Goal: Task Accomplishment & Management: Use online tool/utility

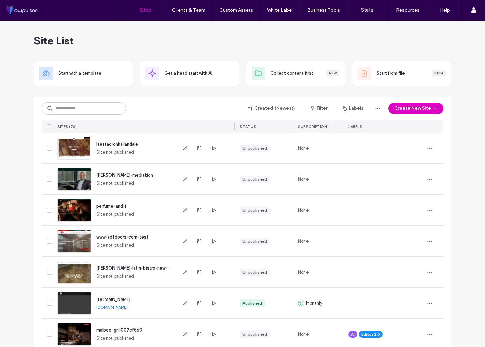
click at [88, 109] on input at bounding box center [84, 108] width 84 height 12
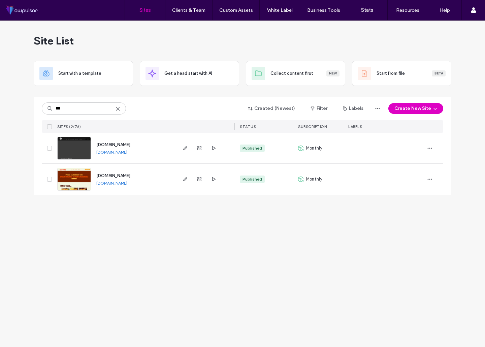
type input "***"
click at [125, 144] on span "www.llort-realestate.com" at bounding box center [113, 144] width 34 height 5
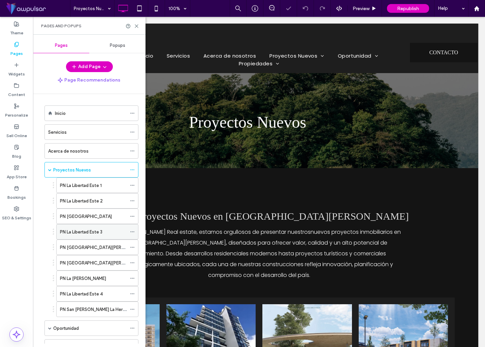
click at [93, 231] on label "PN La Libertad Este 3" at bounding box center [81, 232] width 42 height 12
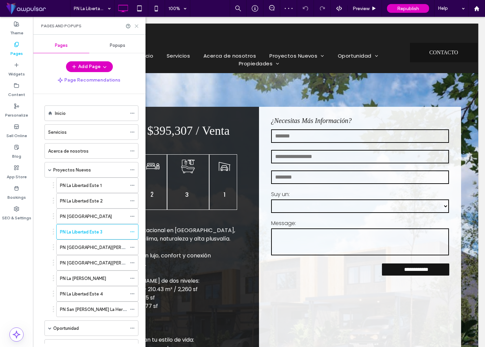
click at [136, 26] on icon at bounding box center [136, 26] width 5 height 5
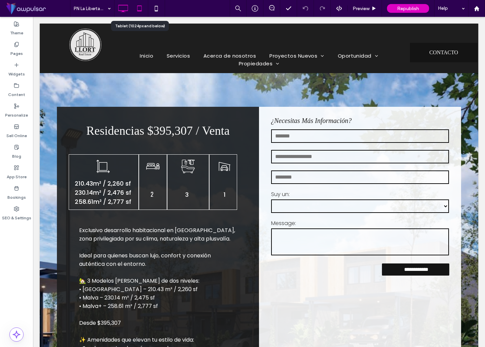
click at [138, 8] on icon at bounding box center [139, 8] width 13 height 13
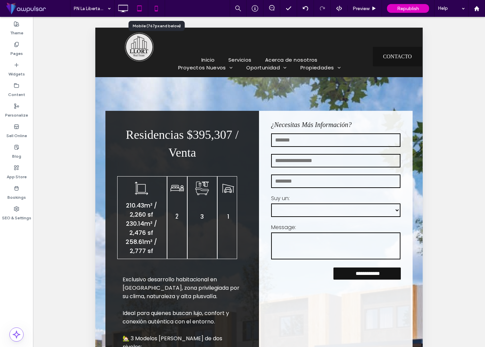
click at [154, 10] on icon at bounding box center [156, 8] width 13 height 13
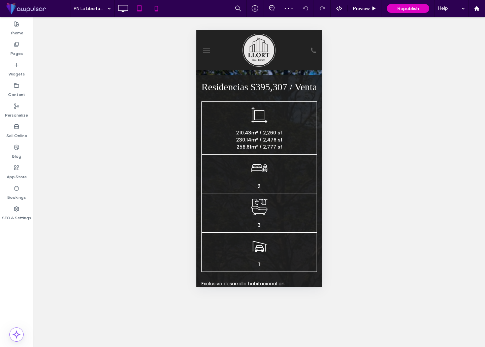
click at [138, 8] on icon at bounding box center [139, 8] width 13 height 13
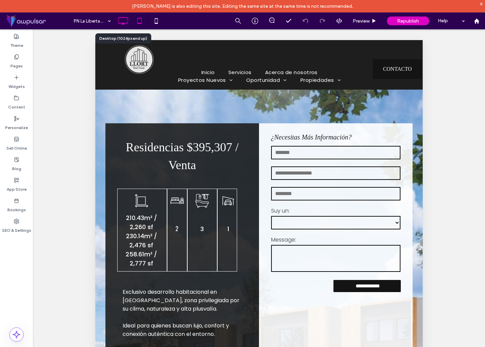
click at [127, 24] on icon at bounding box center [122, 20] width 13 height 13
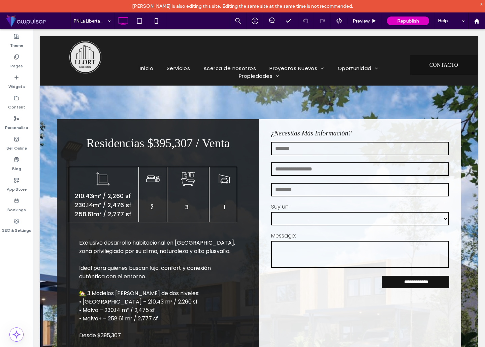
scroll to position [1, 0]
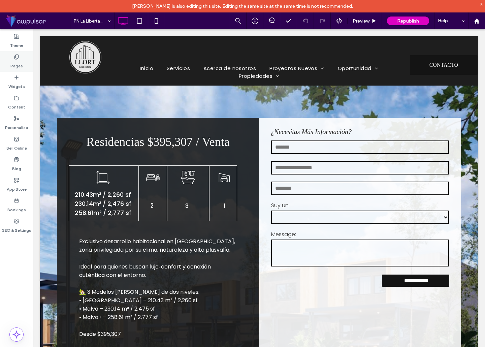
click at [18, 69] on label "Pages" at bounding box center [16, 64] width 12 height 9
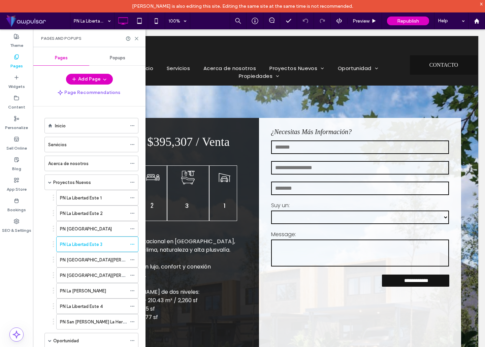
click at [17, 58] on icon at bounding box center [16, 56] width 5 height 5
click at [98, 307] on label "PN La Libertad Este 4" at bounding box center [81, 306] width 43 height 12
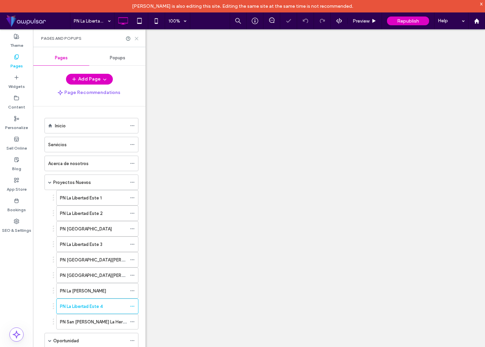
click at [134, 37] on icon at bounding box center [136, 38] width 5 height 5
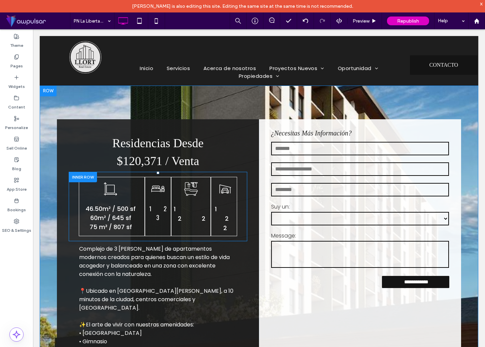
click at [77, 178] on div at bounding box center [83, 177] width 28 height 10
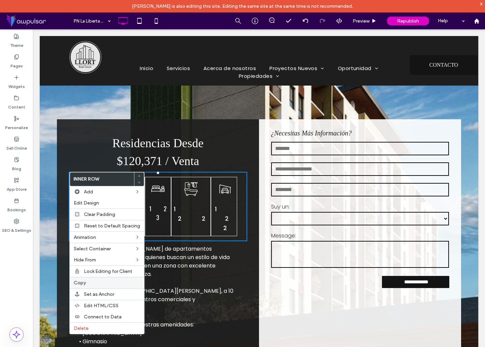
click at [79, 281] on span "Copy" at bounding box center [80, 283] width 12 height 6
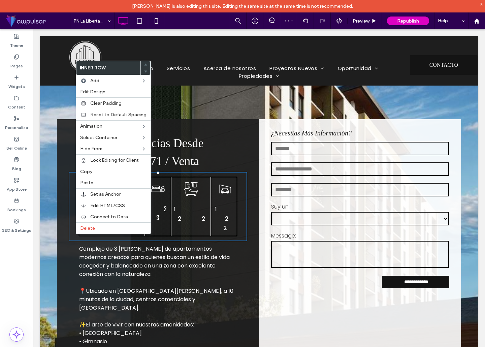
click at [73, 255] on div "Residencias Desde ﻿ $120,371 / Venta 46.50m² / 500 sf 60m² / 645 sf ﻿ 75 m² / 8…" at bounding box center [158, 310] width 202 height 383
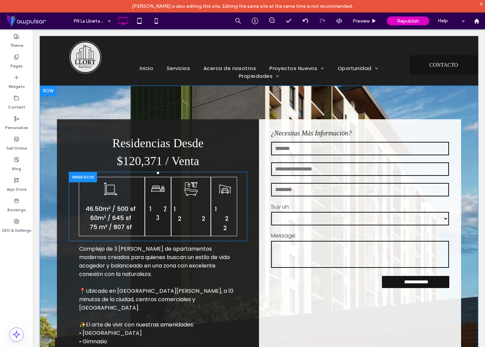
click at [234, 178] on div "1 2 2 Click To Paste" at bounding box center [224, 206] width 26 height 59
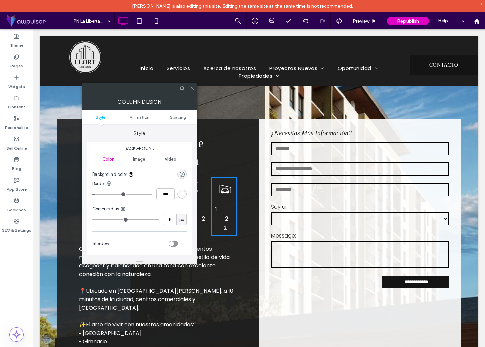
click at [181, 88] on icon at bounding box center [181, 88] width 5 height 5
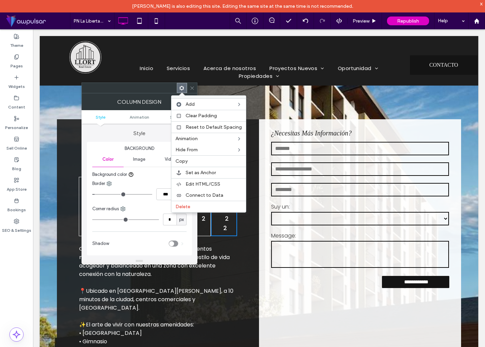
drag, startPoint x: 187, startPoint y: 162, endPoint x: 180, endPoint y: 163, distance: 7.2
click at [187, 162] on span "Copy" at bounding box center [181, 161] width 12 height 6
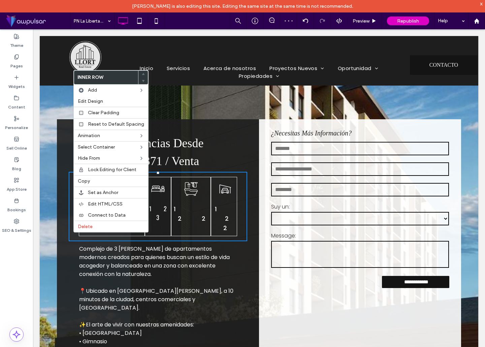
drag, startPoint x: 181, startPoint y: 243, endPoint x: 128, endPoint y: 231, distance: 53.8
click at [180, 243] on div "Residencias Desde ﻿ $120,371 / Venta 46.50m² / 500 sf 60m² / 645 sf ﻿ 75 m² / 8…" at bounding box center [158, 310] width 202 height 383
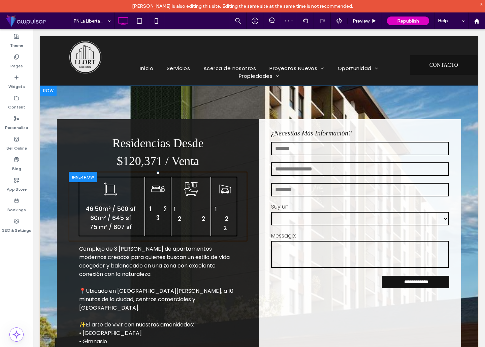
click at [77, 176] on div at bounding box center [83, 177] width 28 height 10
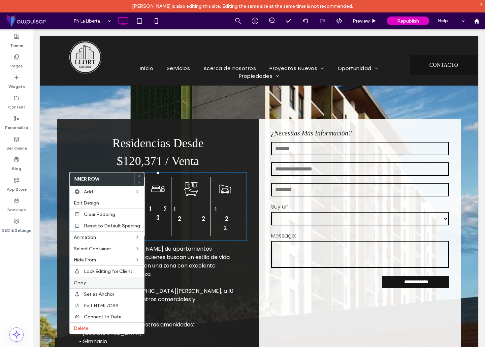
click at [78, 278] on div "Copy" at bounding box center [107, 282] width 74 height 11
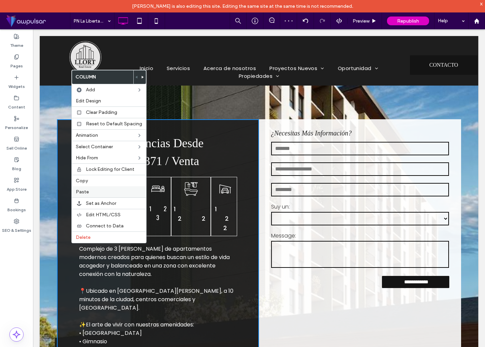
click at [89, 193] on label "Paste" at bounding box center [109, 192] width 66 height 6
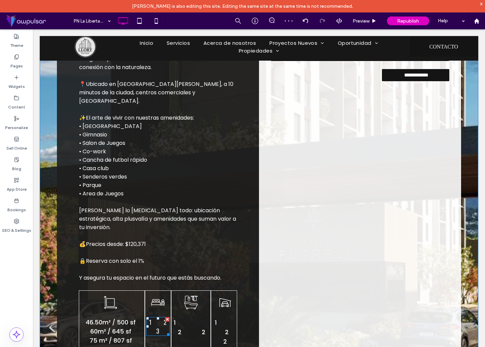
scroll to position [181, 0]
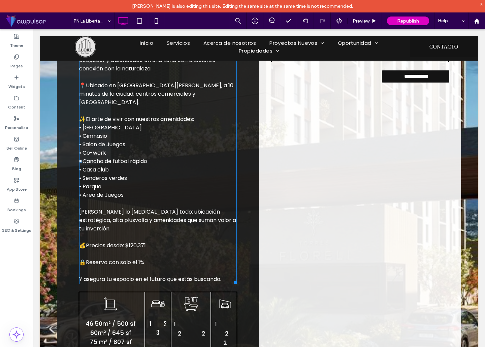
drag, startPoint x: 79, startPoint y: 279, endPoint x: 89, endPoint y: 242, distance: 37.7
click at [86, 214] on div "Residencias Desde ﻿ $120,371 / Venta 46.50m² / 500 sf 60m² / 645 sf ﻿ 75 m² / 8…" at bounding box center [158, 140] width 202 height 452
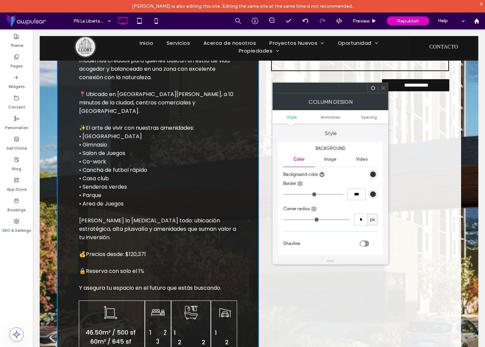
scroll to position [208, 0]
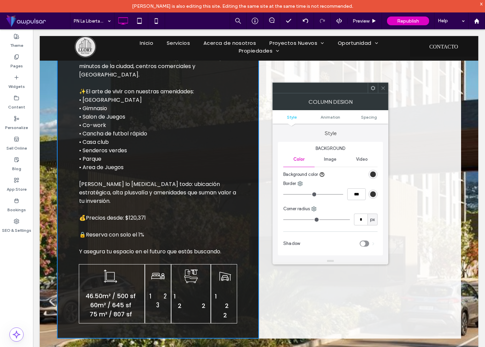
drag, startPoint x: 92, startPoint y: 268, endPoint x: 48, endPoint y: 267, distance: 43.1
click at [91, 268] on div "46.50m² / 500 sf 60m² / 645 sf ﻿ 75 m² / 807 sf Click To Paste Click To Paste" at bounding box center [112, 293] width 66 height 59
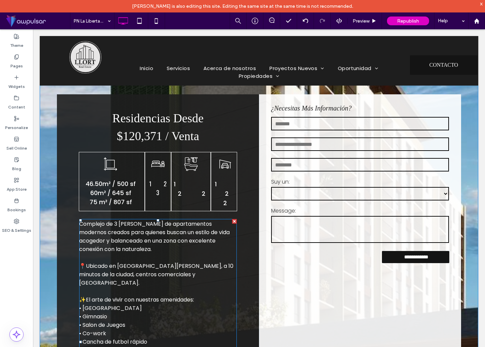
scroll to position [0, 0]
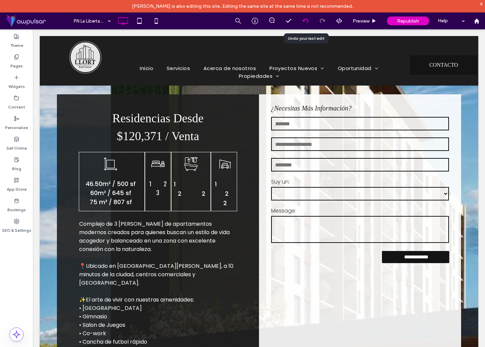
click at [304, 21] on use at bounding box center [304, 21] width 5 height 4
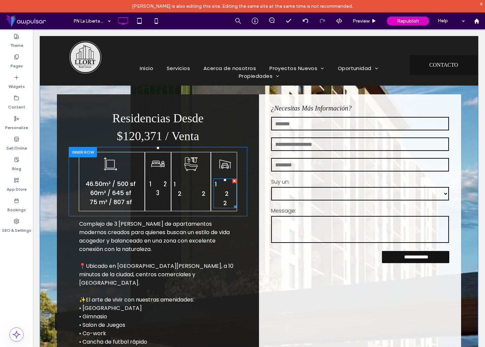
click at [225, 194] on span "1 2" at bounding box center [225, 189] width 21 height 18
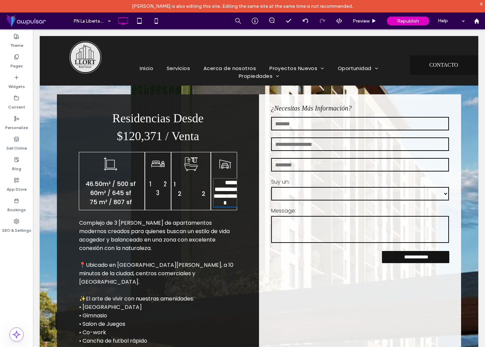
type input "*******"
type input "**"
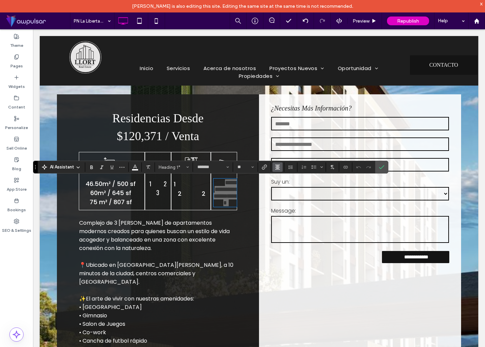
click at [280, 167] on icon "Alignment" at bounding box center [277, 166] width 5 height 5
click at [284, 187] on use "ui.textEditor.alignment.center" at bounding box center [282, 188] width 5 height 5
click at [379, 167] on icon "Confirm" at bounding box center [381, 166] width 5 height 5
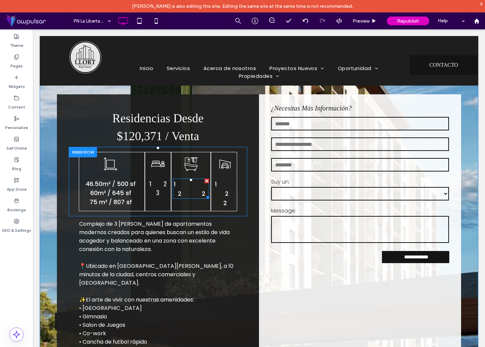
click at [188, 193] on span "1 2 2" at bounding box center [191, 189] width 34 height 18
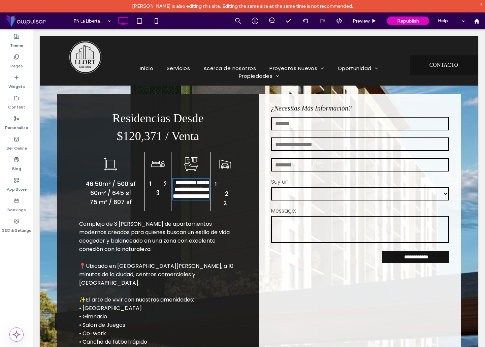
type input "*******"
type input "**"
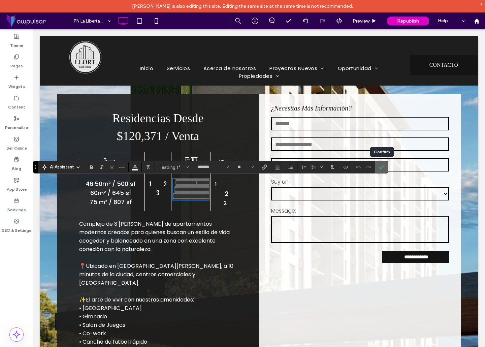
click at [380, 168] on use "Confirm" at bounding box center [381, 167] width 5 height 4
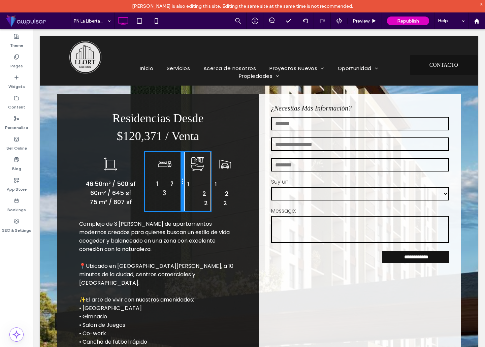
drag, startPoint x: 170, startPoint y: 172, endPoint x: 163, endPoint y: 189, distance: 18.0
click at [162, 189] on div "1 2 3 Click To Paste" at bounding box center [165, 181] width 40 height 59
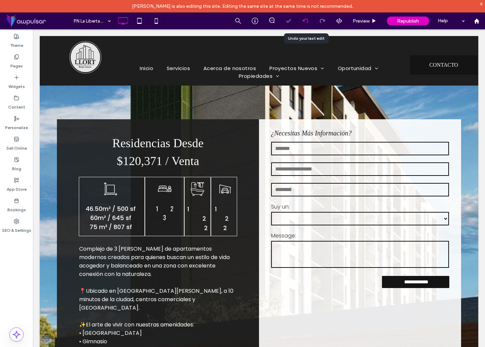
click at [302, 21] on div at bounding box center [305, 20] width 17 height 5
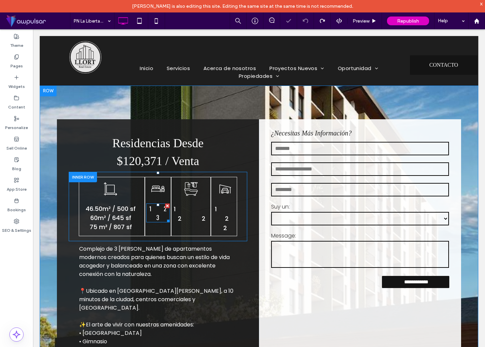
click at [158, 213] on span "1 2" at bounding box center [158, 208] width 18 height 9
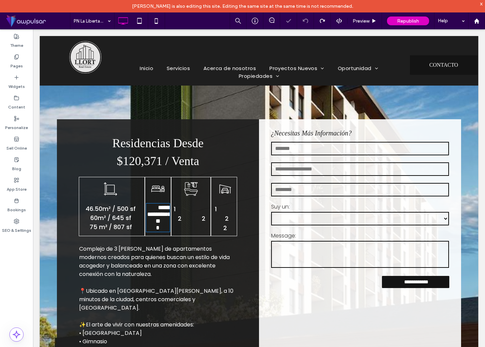
type input "******"
type input "**"
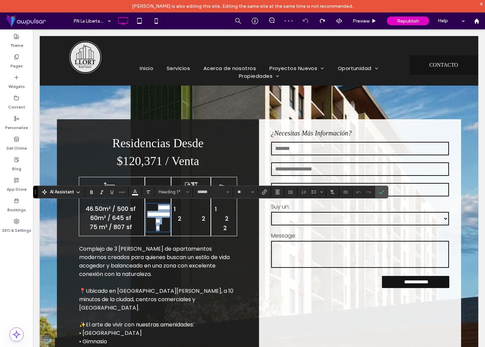
click at [163, 209] on span "**********" at bounding box center [160, 214] width 27 height 20
click at [383, 189] on span "Confirm" at bounding box center [381, 191] width 5 height 11
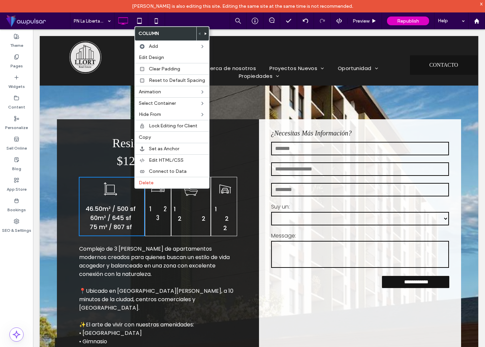
drag, startPoint x: 244, startPoint y: 214, endPoint x: 159, endPoint y: 231, distance: 86.9
click at [244, 215] on div "46.50m² / 500 sf 60m² / 645 sf ﻿ 75 m² / 807 sf Click To Paste 1 2 3 Click To P…" at bounding box center [158, 206] width 178 height 69
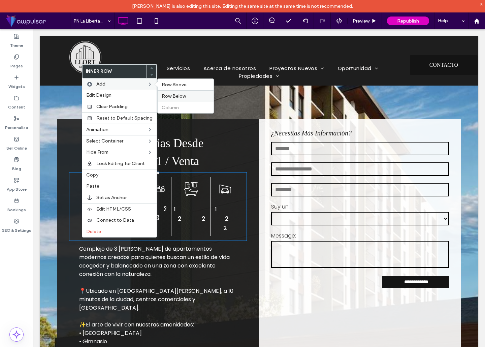
click at [184, 95] on label "Row Below" at bounding box center [186, 96] width 48 height 6
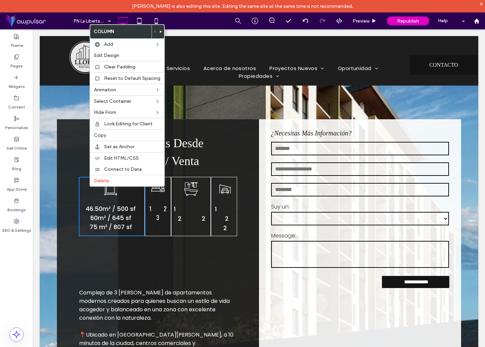
drag, startPoint x: 165, startPoint y: 254, endPoint x: 117, endPoint y: 272, distance: 51.2
click at [162, 256] on div "Click To Paste Click To Paste" at bounding box center [158, 263] width 158 height 34
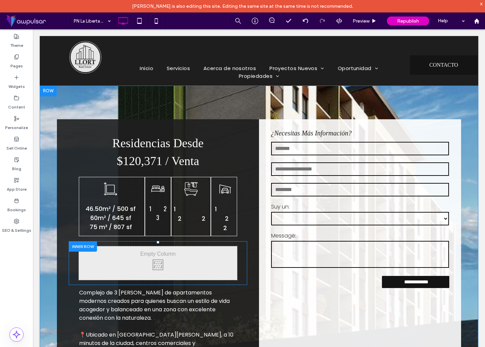
click at [80, 246] on div at bounding box center [83, 246] width 28 height 10
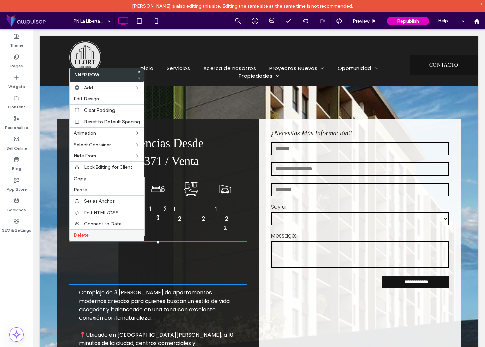
click at [78, 235] on span "Delete" at bounding box center [81, 235] width 15 height 6
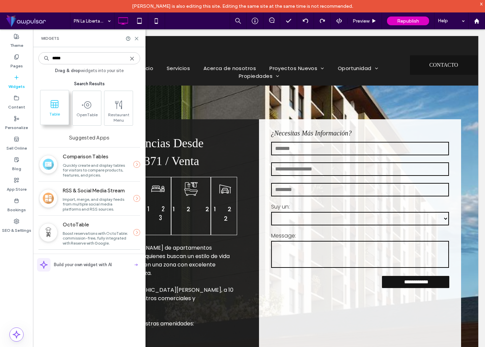
type input "*****"
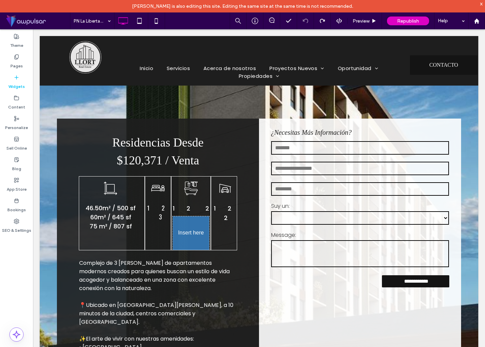
scroll to position [1, 0]
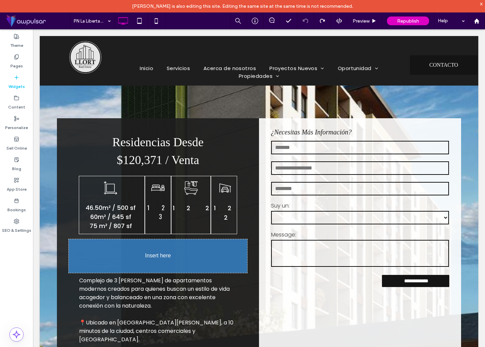
drag, startPoint x: 61, startPoint y: 103, endPoint x: 44, endPoint y: 34, distance: 70.2
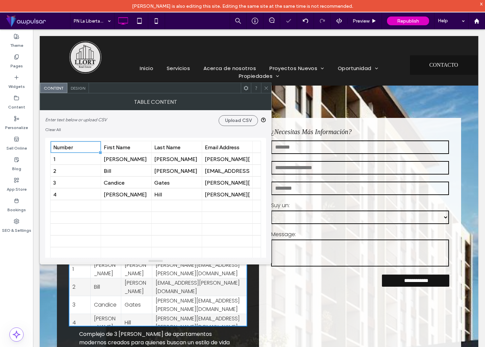
scroll to position [0, 0]
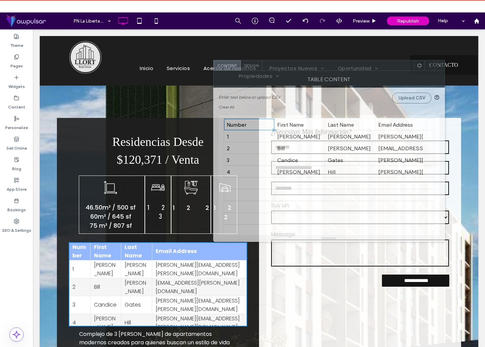
drag, startPoint x: 123, startPoint y: 89, endPoint x: 327, endPoint y: 88, distance: 204.1
click at [298, 67] on div at bounding box center [338, 65] width 152 height 10
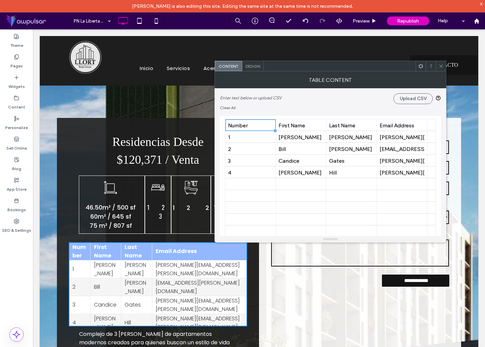
click at [440, 67] on use at bounding box center [440, 65] width 3 height 3
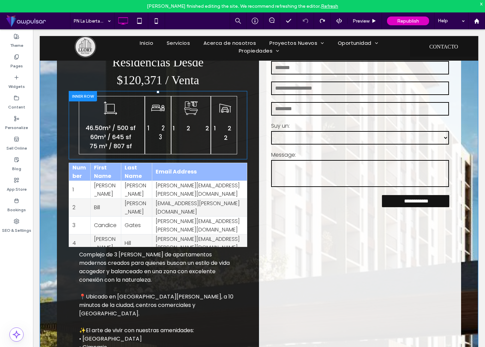
scroll to position [82, 0]
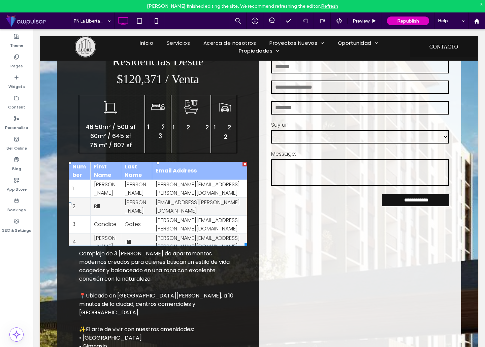
click at [89, 177] on th "Number" at bounding box center [80, 171] width 22 height 18
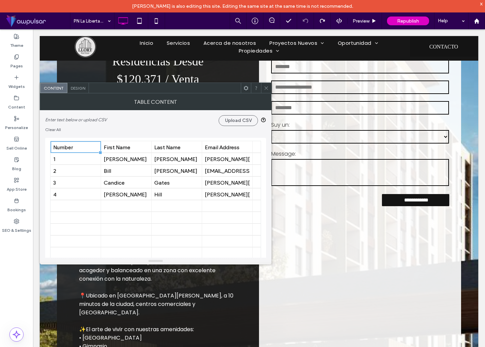
click at [74, 86] on span "Design" at bounding box center [78, 88] width 14 height 5
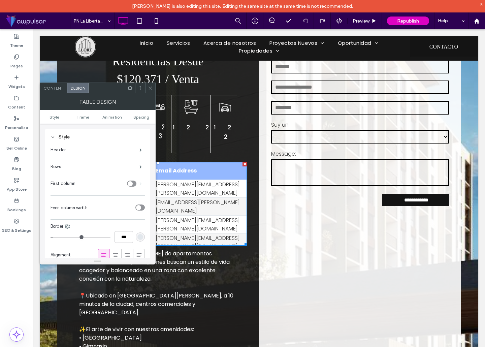
scroll to position [0, 0]
click at [152, 89] on icon at bounding box center [150, 88] width 5 height 5
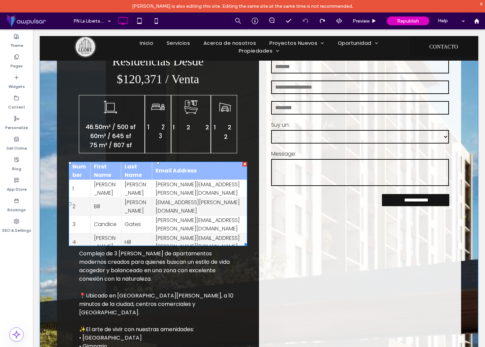
click at [91, 175] on th "Number" at bounding box center [80, 171] width 22 height 18
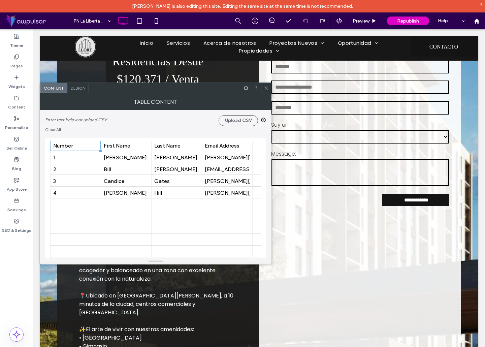
scroll to position [2, 0]
click at [84, 91] on div "Design" at bounding box center [78, 88] width 22 height 10
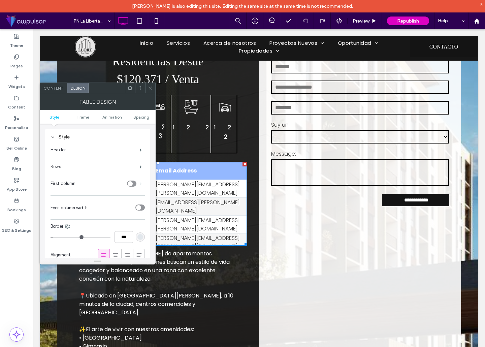
scroll to position [1, 0]
click at [85, 147] on label "Header" at bounding box center [95, 148] width 89 height 13
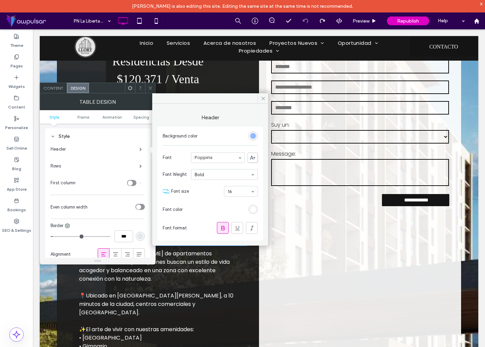
click at [250, 136] on div "rgb(148, 184, 255)" at bounding box center [253, 136] width 6 height 6
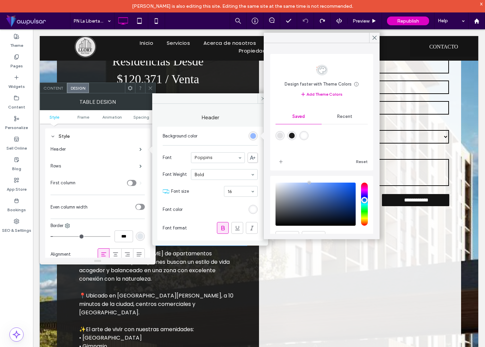
click at [278, 136] on div "rgba(30,30,30,0.09)" at bounding box center [280, 136] width 6 height 6
type input "*******"
type input "*"
type input "**"
click at [372, 37] on icon at bounding box center [374, 38] width 6 height 6
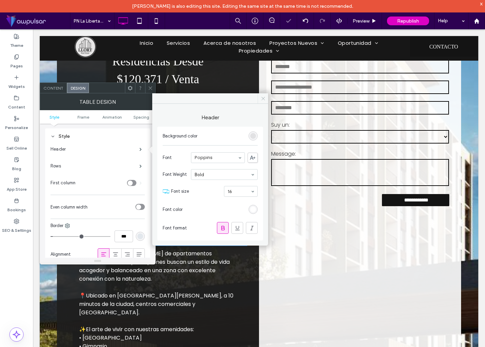
drag, startPoint x: 261, startPoint y: 99, endPoint x: 222, endPoint y: 72, distance: 46.7
click at [261, 99] on icon at bounding box center [263, 98] width 5 height 5
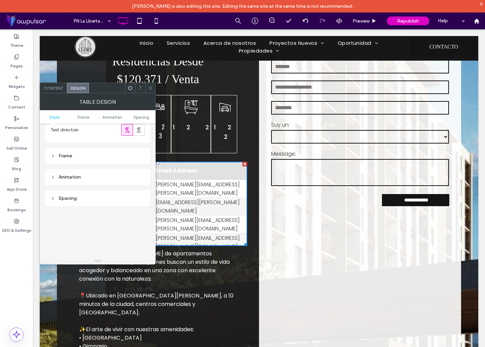
scroll to position [146, 0]
click at [56, 87] on span "Content" at bounding box center [53, 88] width 20 height 5
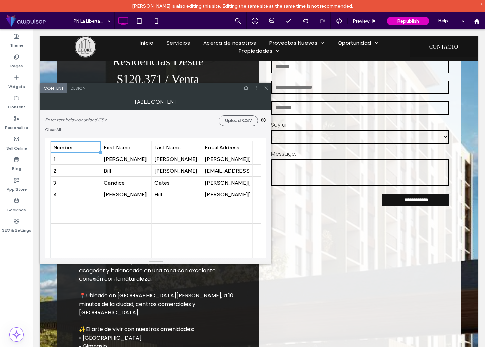
click at [74, 86] on span "Design" at bounding box center [78, 88] width 14 height 5
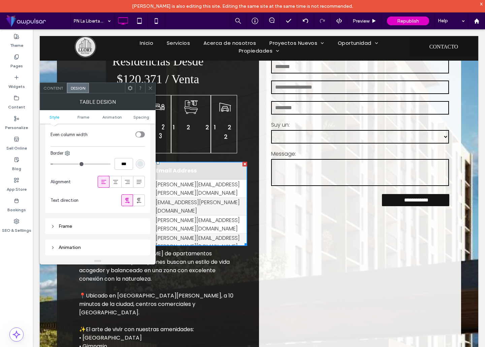
click at [91, 227] on div "Frame" at bounding box center [98, 226] width 94 height 6
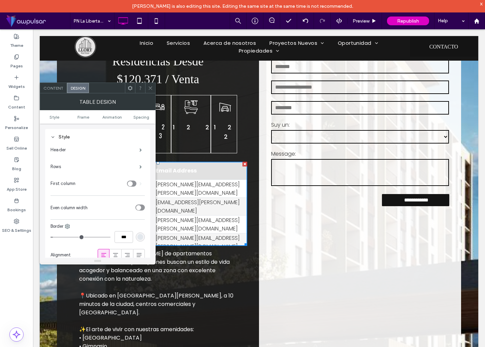
scroll to position [0, 0]
click at [94, 168] on label "Rows" at bounding box center [95, 166] width 89 height 13
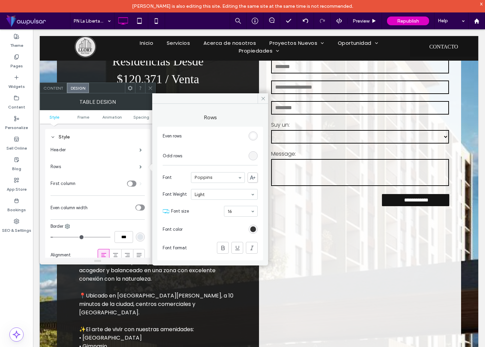
click at [254, 154] on div "rgb(245, 245, 245)" at bounding box center [253, 156] width 6 height 6
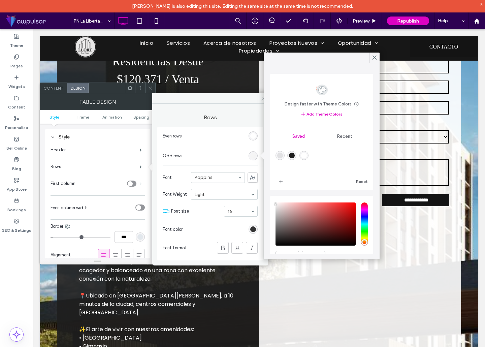
click at [336, 137] on div "Recent" at bounding box center [345, 136] width 46 height 15
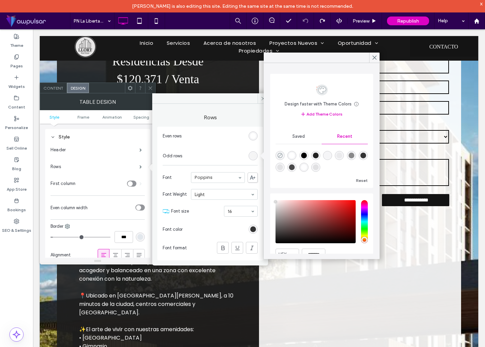
click at [281, 156] on icon "rgba(0, 0, 0, 0)" at bounding box center [280, 156] width 6 height 6
type input "*******"
type input "*"
type input "**"
drag, startPoint x: 372, startPoint y: 58, endPoint x: 239, endPoint y: 66, distance: 133.3
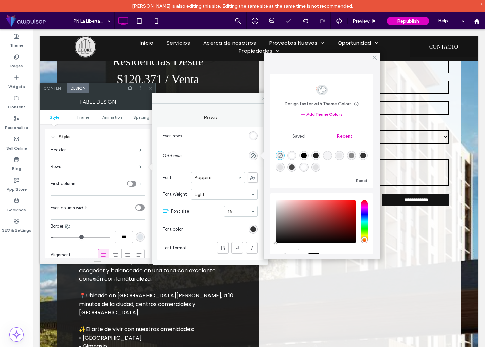
click at [372, 58] on icon at bounding box center [374, 58] width 6 height 6
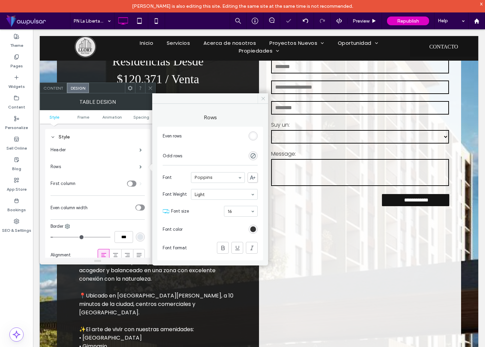
click at [263, 98] on icon at bounding box center [263, 98] width 5 height 5
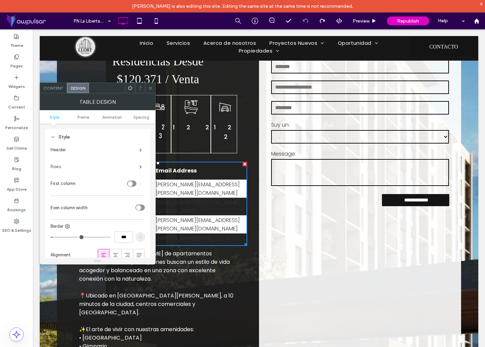
click at [83, 166] on label "Rows" at bounding box center [95, 166] width 89 height 13
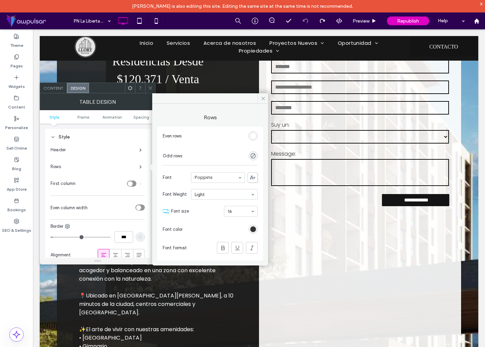
click at [251, 135] on div "rgb(255, 255, 255)" at bounding box center [253, 136] width 6 height 6
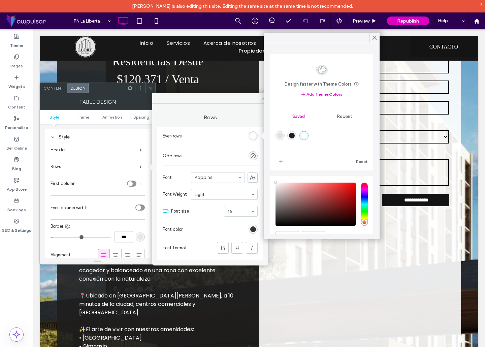
click at [345, 118] on span "Recent" at bounding box center [344, 116] width 15 height 5
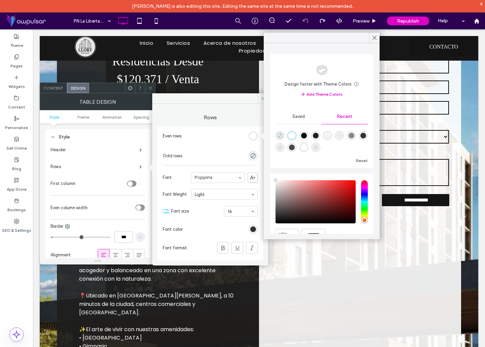
click at [282, 137] on icon "rgba(0, 0, 0, 0)" at bounding box center [280, 136] width 6 height 6
type input "*******"
type input "*"
type input "**"
drag, startPoint x: 375, startPoint y: 38, endPoint x: 283, endPoint y: 33, distance: 92.7
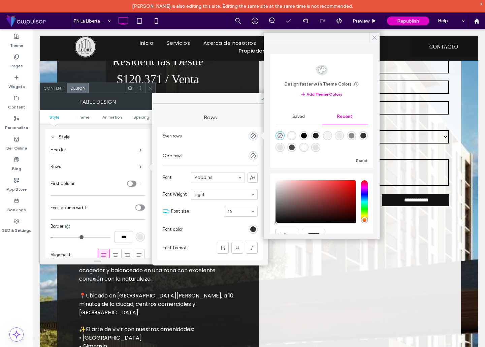
click at [375, 38] on use at bounding box center [374, 38] width 3 height 4
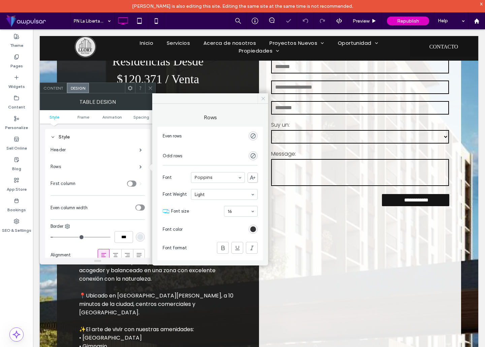
click at [262, 100] on use at bounding box center [262, 98] width 3 height 3
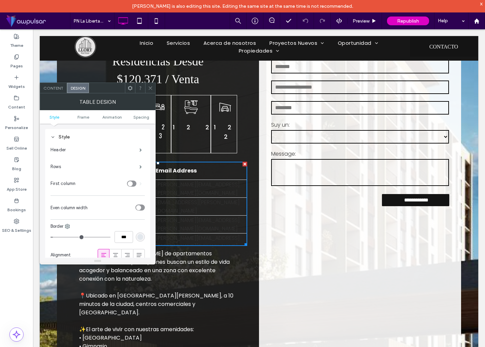
click at [55, 89] on span "Content" at bounding box center [53, 88] width 20 height 5
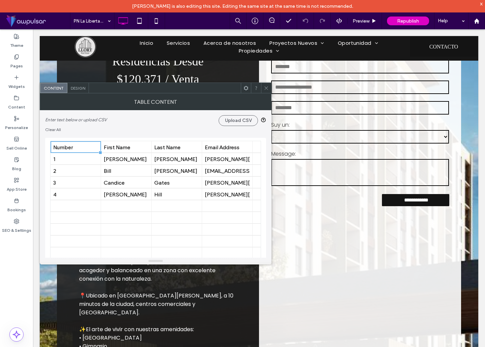
click at [76, 89] on span "Design" at bounding box center [78, 88] width 14 height 5
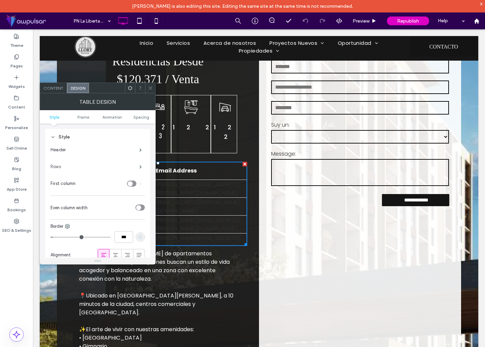
click at [95, 167] on label "Rows" at bounding box center [95, 166] width 89 height 13
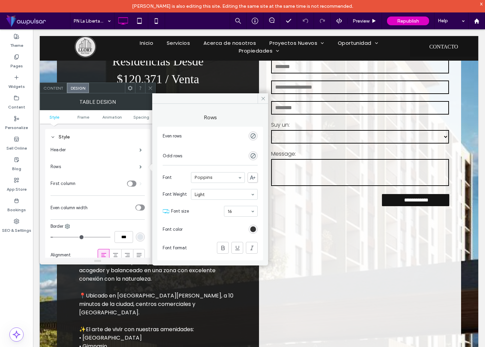
click at [252, 229] on div "rgb(51, 51, 51)" at bounding box center [253, 229] width 6 height 6
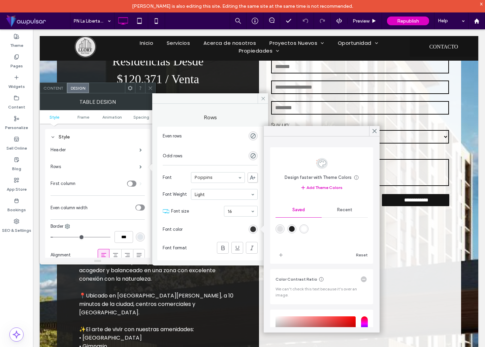
click at [280, 230] on div "rgba(30,30,30,0.09)" at bounding box center [280, 229] width 6 height 6
type input "*******"
type input "*"
type input "**"
drag, startPoint x: 373, startPoint y: 132, endPoint x: 340, endPoint y: 102, distance: 44.4
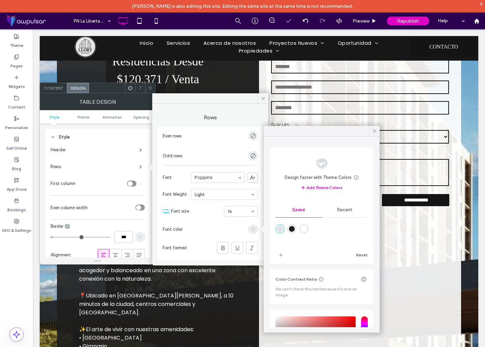
click at [373, 132] on icon at bounding box center [374, 131] width 6 height 6
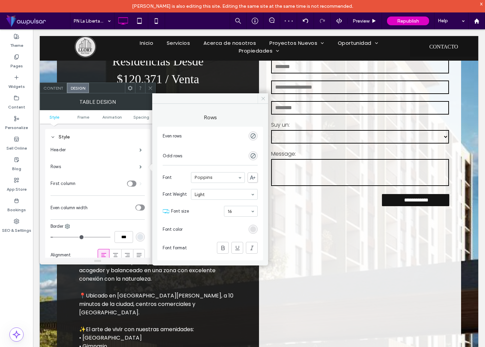
click at [263, 95] on span at bounding box center [263, 98] width 10 height 10
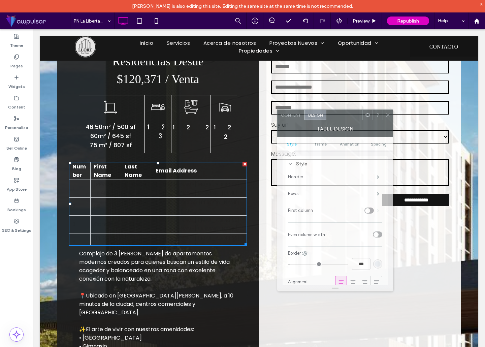
drag, startPoint x: 112, startPoint y: 86, endPoint x: 286, endPoint y: 134, distance: 180.7
click at [346, 116] on div at bounding box center [344, 115] width 36 height 10
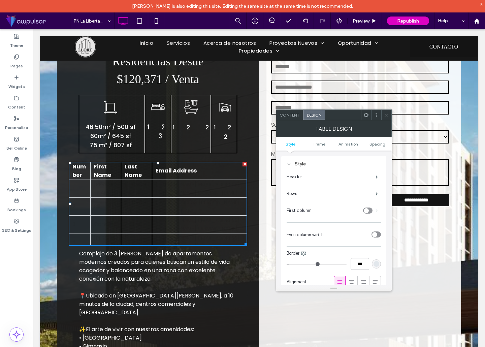
drag, startPoint x: 386, startPoint y: 116, endPoint x: 330, endPoint y: 156, distance: 69.3
click at [386, 117] on icon at bounding box center [386, 114] width 5 height 5
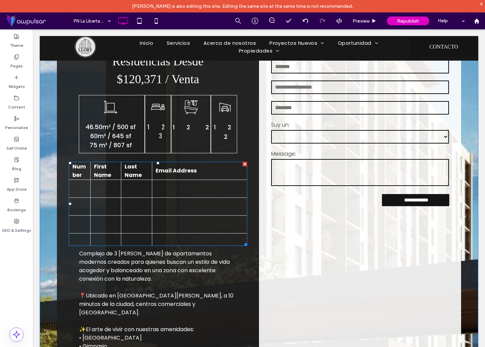
click at [91, 206] on td "2" at bounding box center [80, 206] width 22 height 18
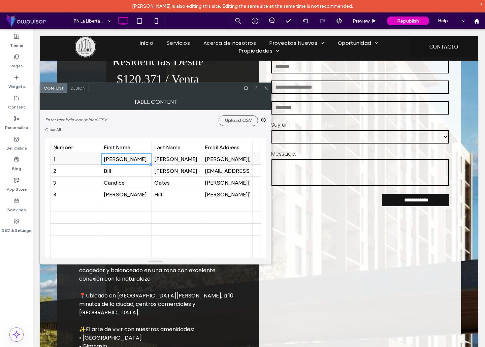
click at [117, 160] on div "Anne" at bounding box center [126, 159] width 45 height 6
click at [79, 89] on span "Design" at bounding box center [78, 88] width 14 height 5
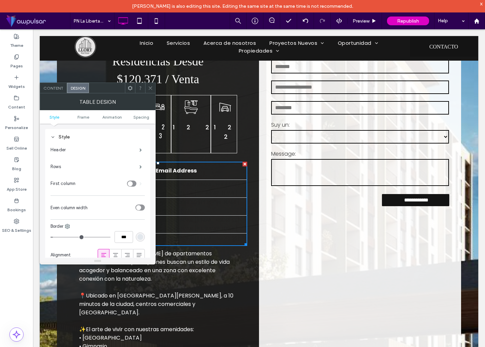
drag, startPoint x: 150, startPoint y: 88, endPoint x: 139, endPoint y: 106, distance: 20.8
click at [150, 88] on icon at bounding box center [150, 88] width 5 height 5
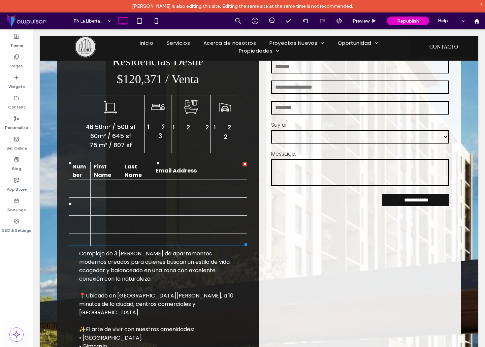
click at [85, 206] on td "2" at bounding box center [80, 206] width 22 height 18
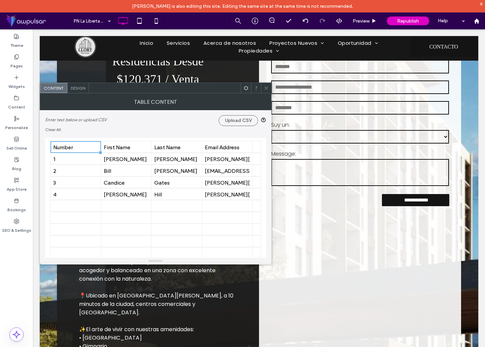
click at [79, 87] on span "Design" at bounding box center [78, 88] width 14 height 5
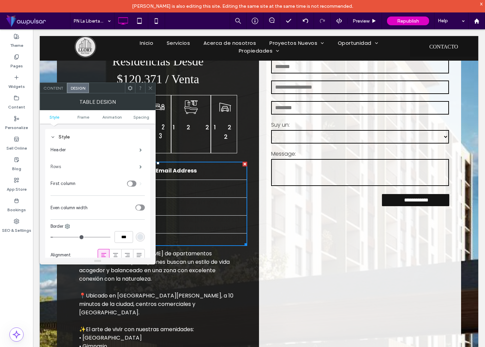
click at [124, 166] on label "Rows" at bounding box center [95, 166] width 89 height 13
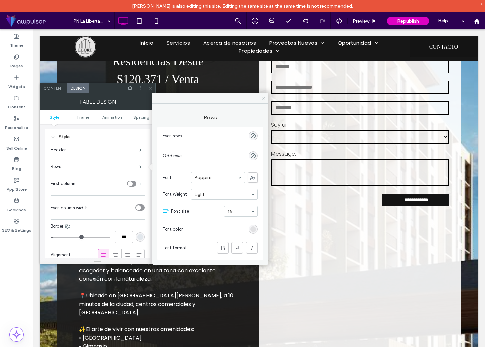
click at [254, 229] on div "rgba(30, 30, 30, 0.09)" at bounding box center [253, 229] width 6 height 6
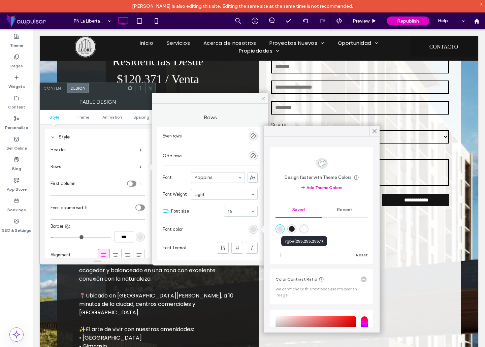
click at [306, 229] on div "rgba(255,255,255,1)" at bounding box center [304, 229] width 6 height 6
type input "*******"
type input "***"
type input "****"
drag, startPoint x: 375, startPoint y: 134, endPoint x: 247, endPoint y: 75, distance: 140.6
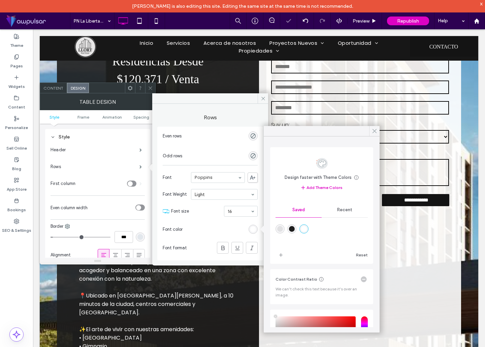
click at [375, 134] on icon at bounding box center [374, 131] width 6 height 6
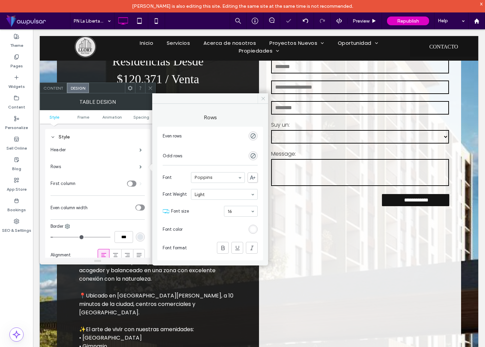
click at [263, 96] on icon at bounding box center [263, 98] width 5 height 5
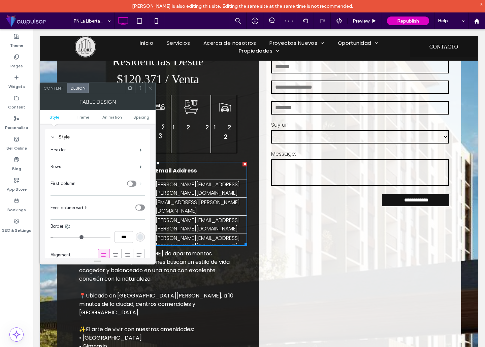
drag, startPoint x: 149, startPoint y: 88, endPoint x: 146, endPoint y: 90, distance: 3.8
click at [149, 88] on icon at bounding box center [150, 88] width 5 height 5
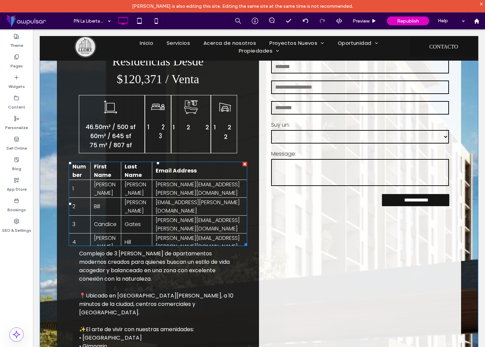
click at [83, 179] on th "Number" at bounding box center [80, 171] width 22 height 18
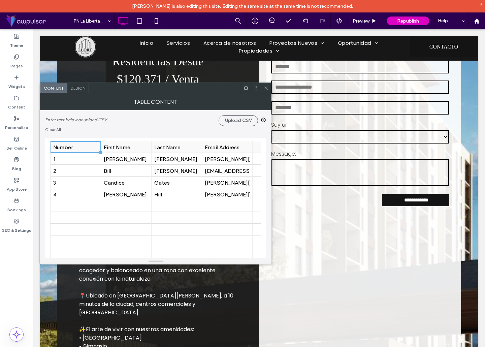
click at [86, 148] on div "Number" at bounding box center [75, 147] width 45 height 6
click at [89, 148] on div "Number" at bounding box center [75, 147] width 45 height 6
click at [80, 146] on input "******" at bounding box center [76, 146] width 51 height 11
click at [268, 91] on span at bounding box center [266, 88] width 5 height 10
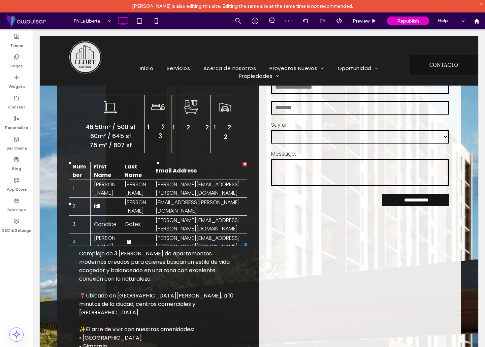
click at [87, 178] on th "Number" at bounding box center [80, 171] width 22 height 18
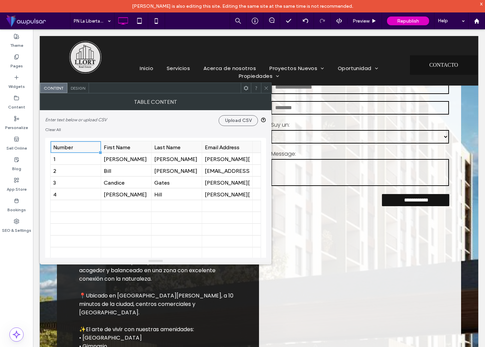
click at [83, 147] on div "Number" at bounding box center [75, 147] width 45 height 6
click at [83, 147] on input "******" at bounding box center [76, 146] width 51 height 11
click at [95, 144] on icon at bounding box center [95, 146] width 5 height 5
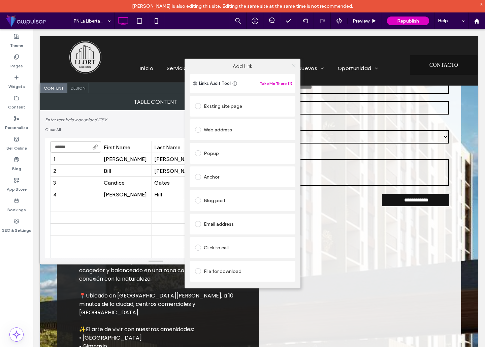
click at [292, 65] on icon at bounding box center [293, 65] width 5 height 5
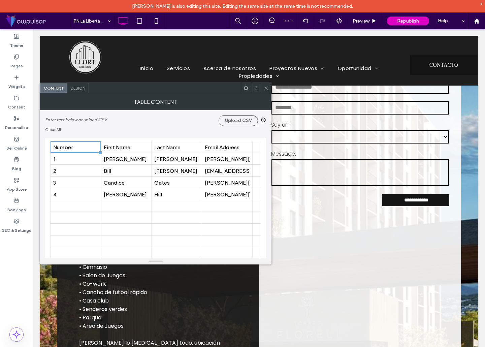
click at [266, 89] on use at bounding box center [265, 87] width 3 height 3
